Goal: Obtain resource: Obtain resource

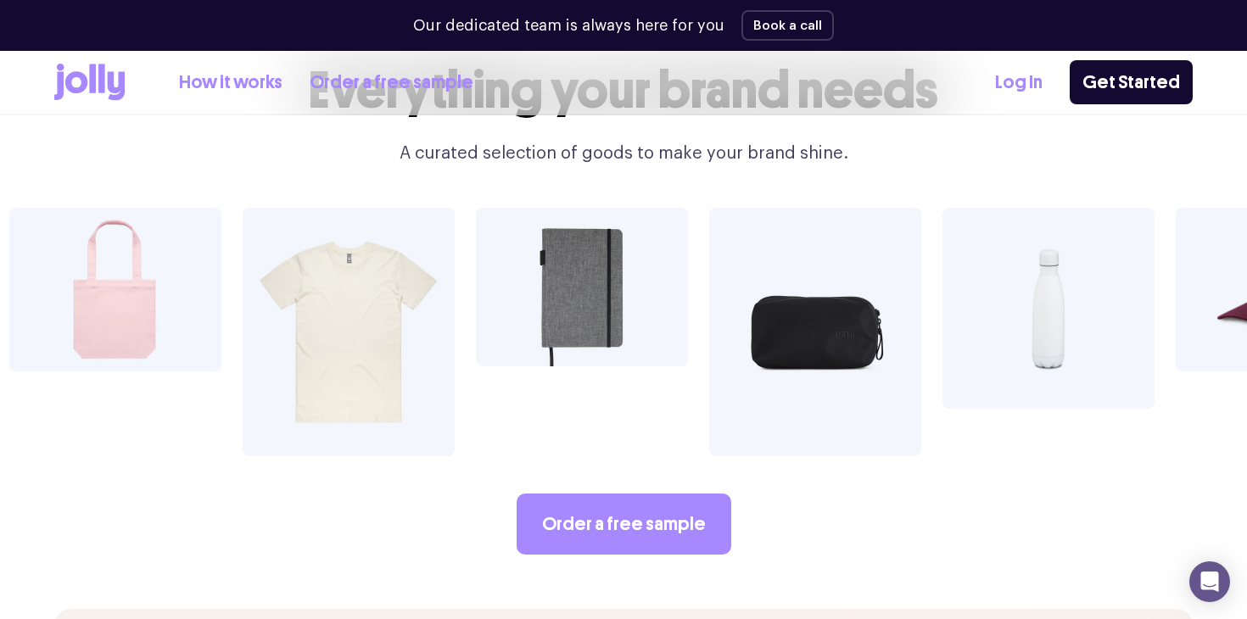
scroll to position [2916, 0]
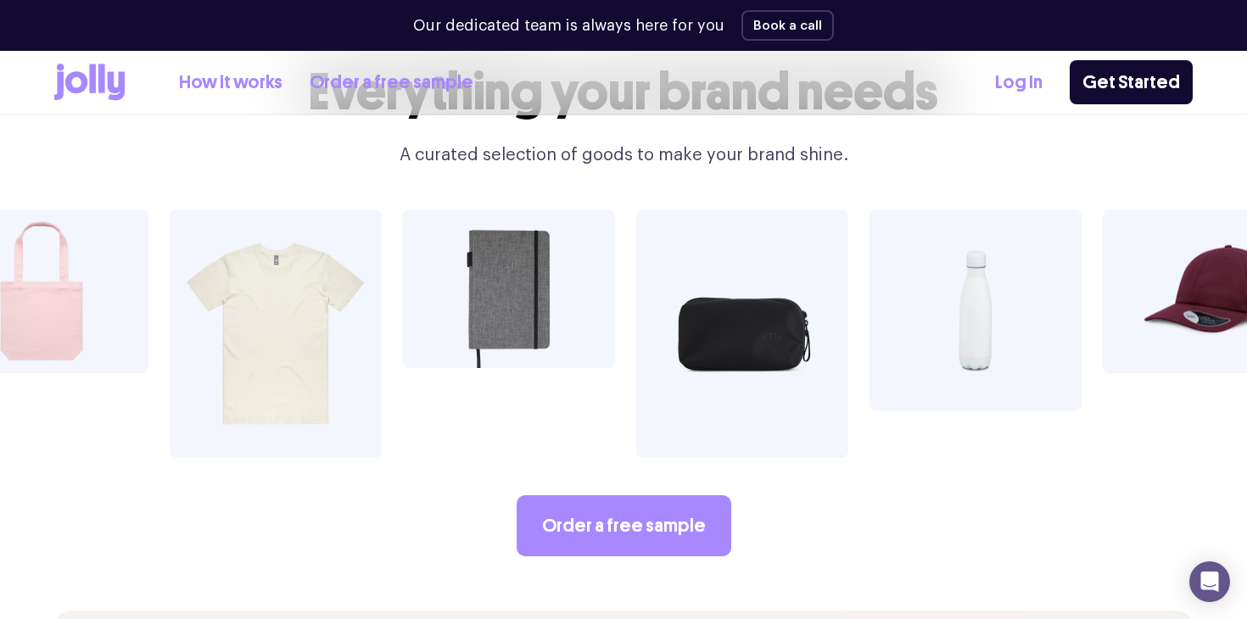
click at [739, 305] on img at bounding box center [742, 333] width 212 height 248
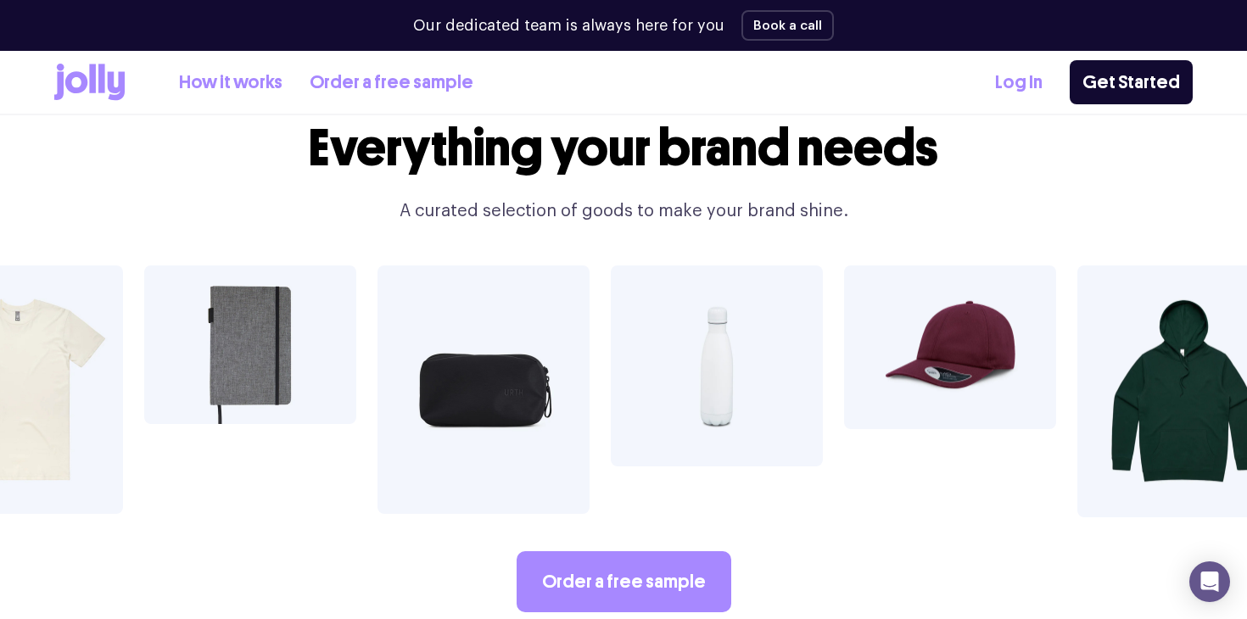
scroll to position [2838, 0]
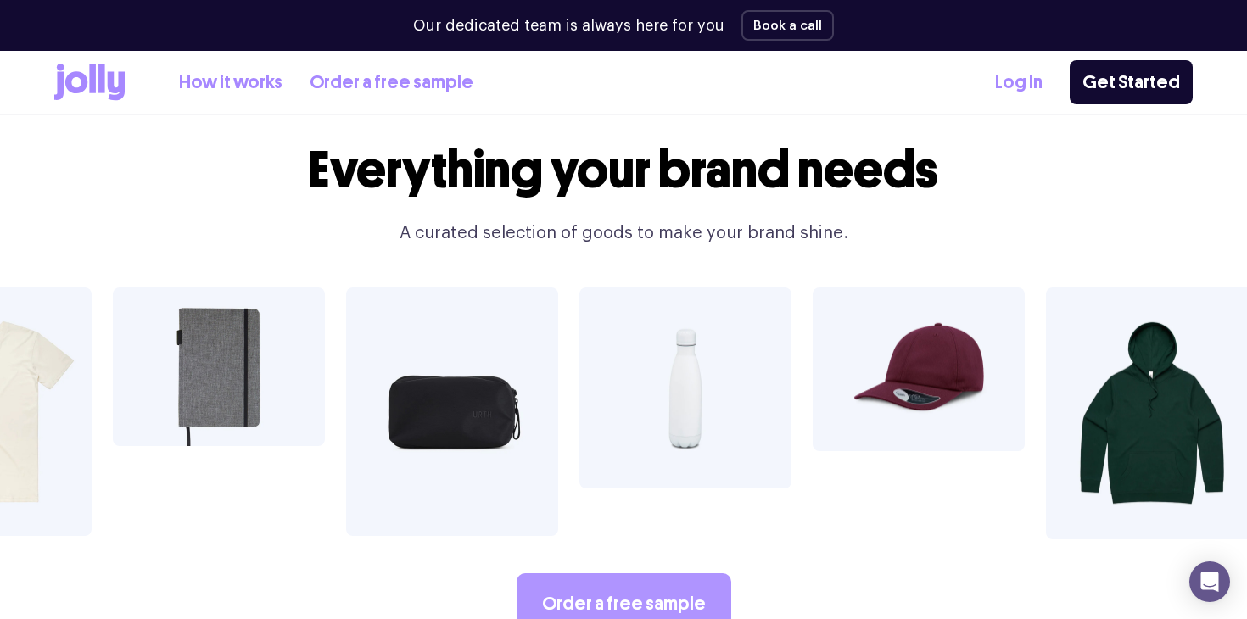
click at [628, 573] on link "Order a free sample" at bounding box center [623, 603] width 215 height 61
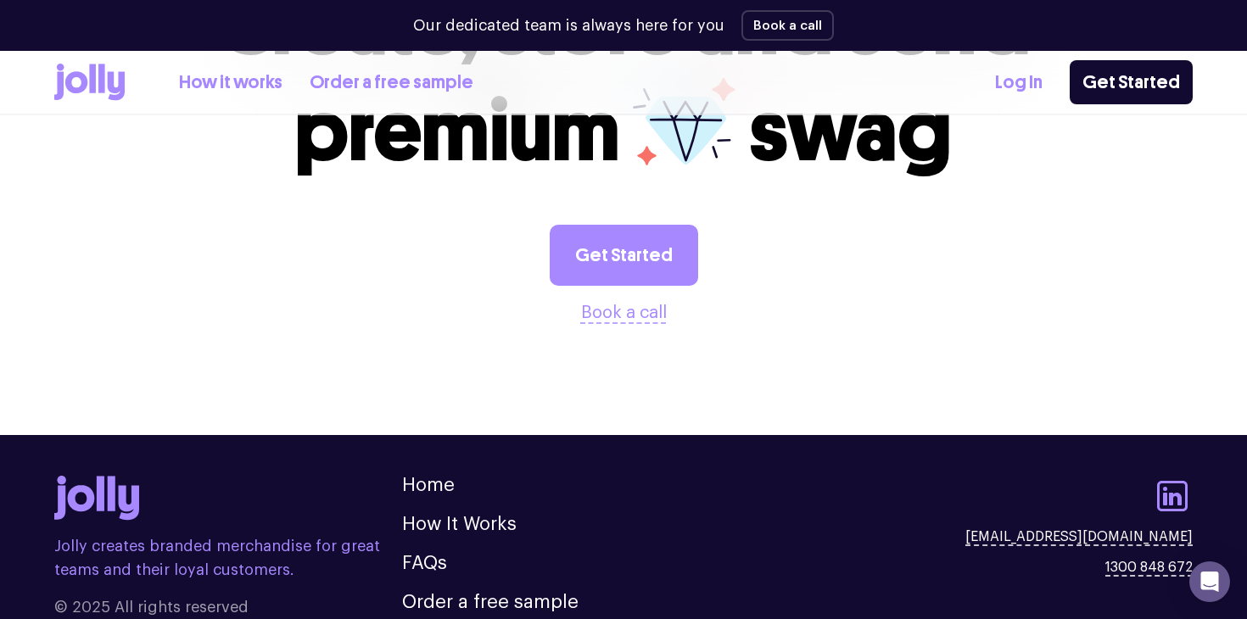
scroll to position [2049, 0]
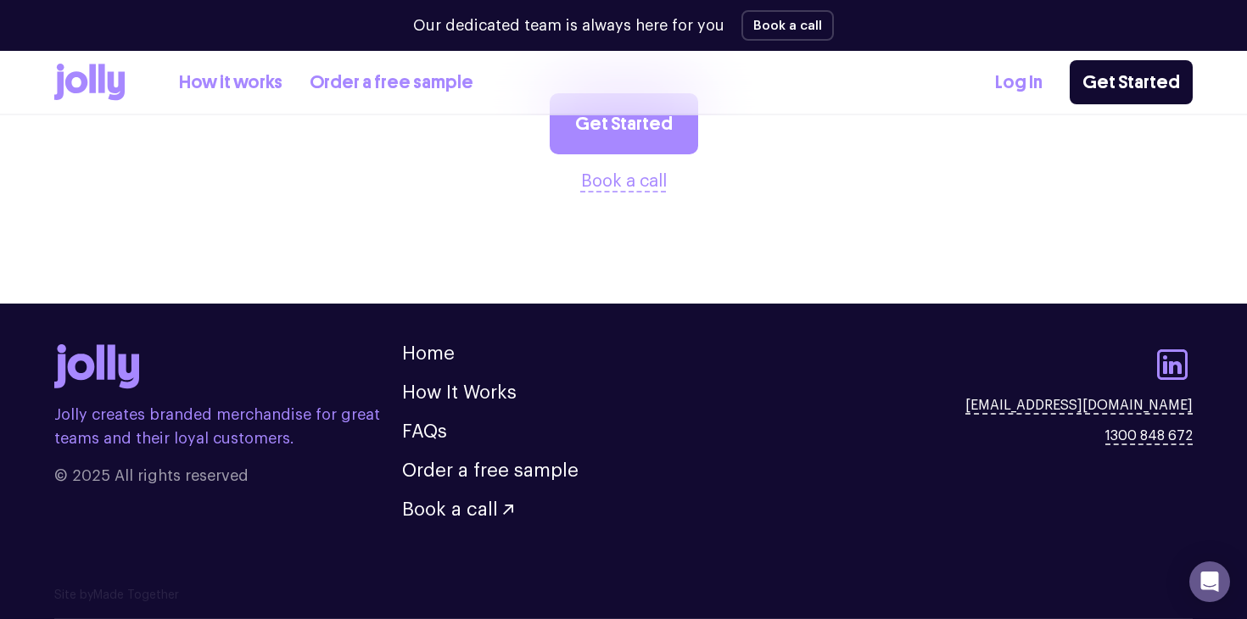
click at [362, 91] on link "Order a free sample" at bounding box center [392, 83] width 164 height 28
click at [270, 84] on link "How it works" at bounding box center [230, 83] width 103 height 28
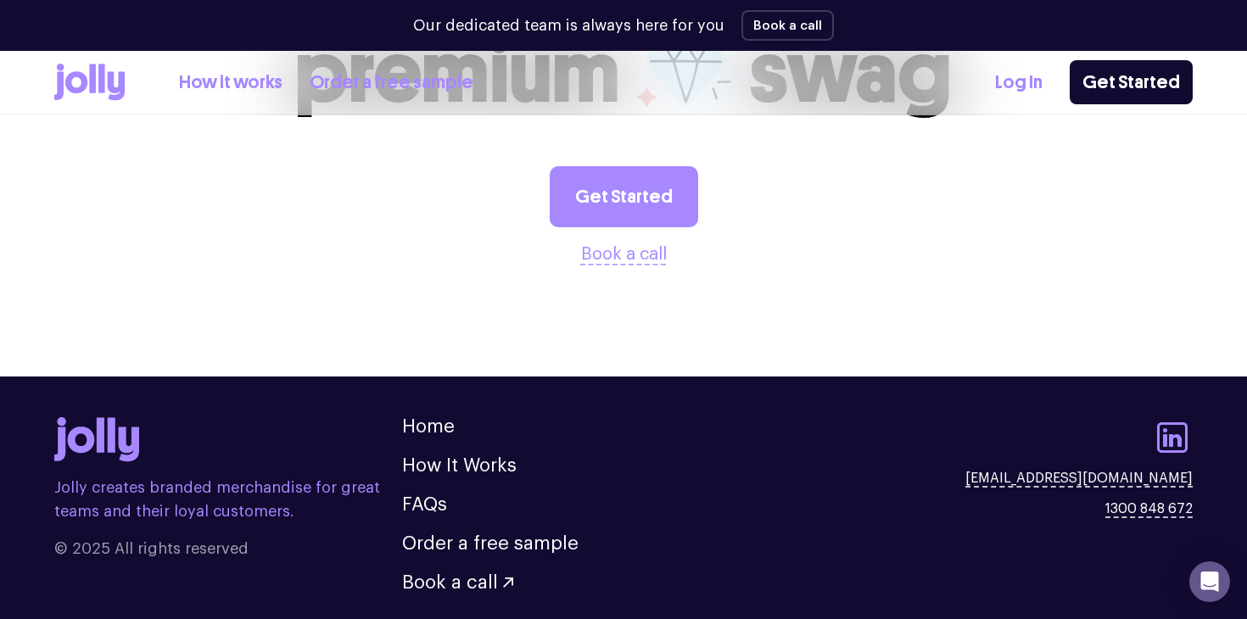
scroll to position [3526, 0]
